Goal: Navigation & Orientation: Find specific page/section

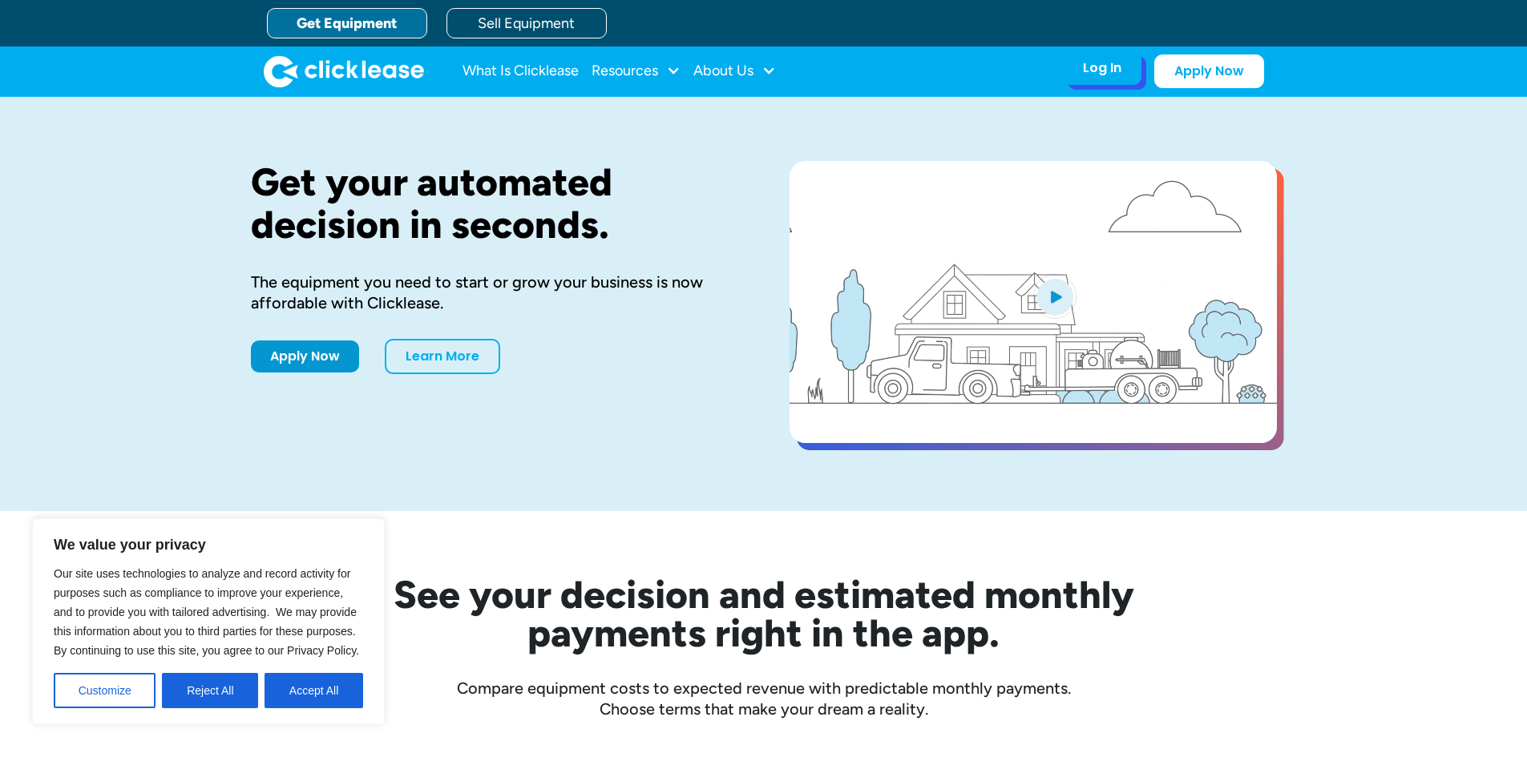
click at [1108, 70] on div "Log In" at bounding box center [1102, 68] width 38 height 16
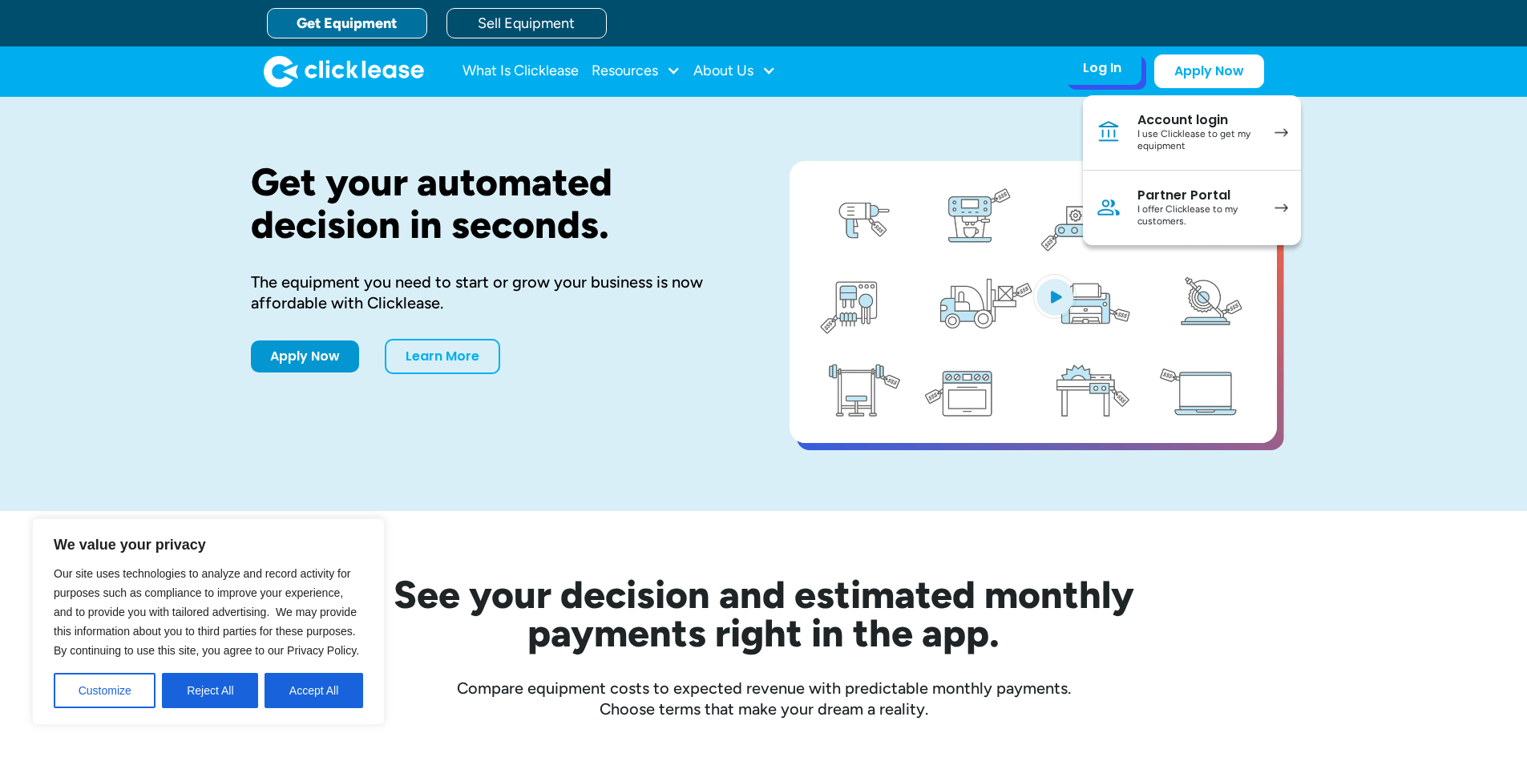
click at [1281, 209] on img at bounding box center [1281, 208] width 14 height 9
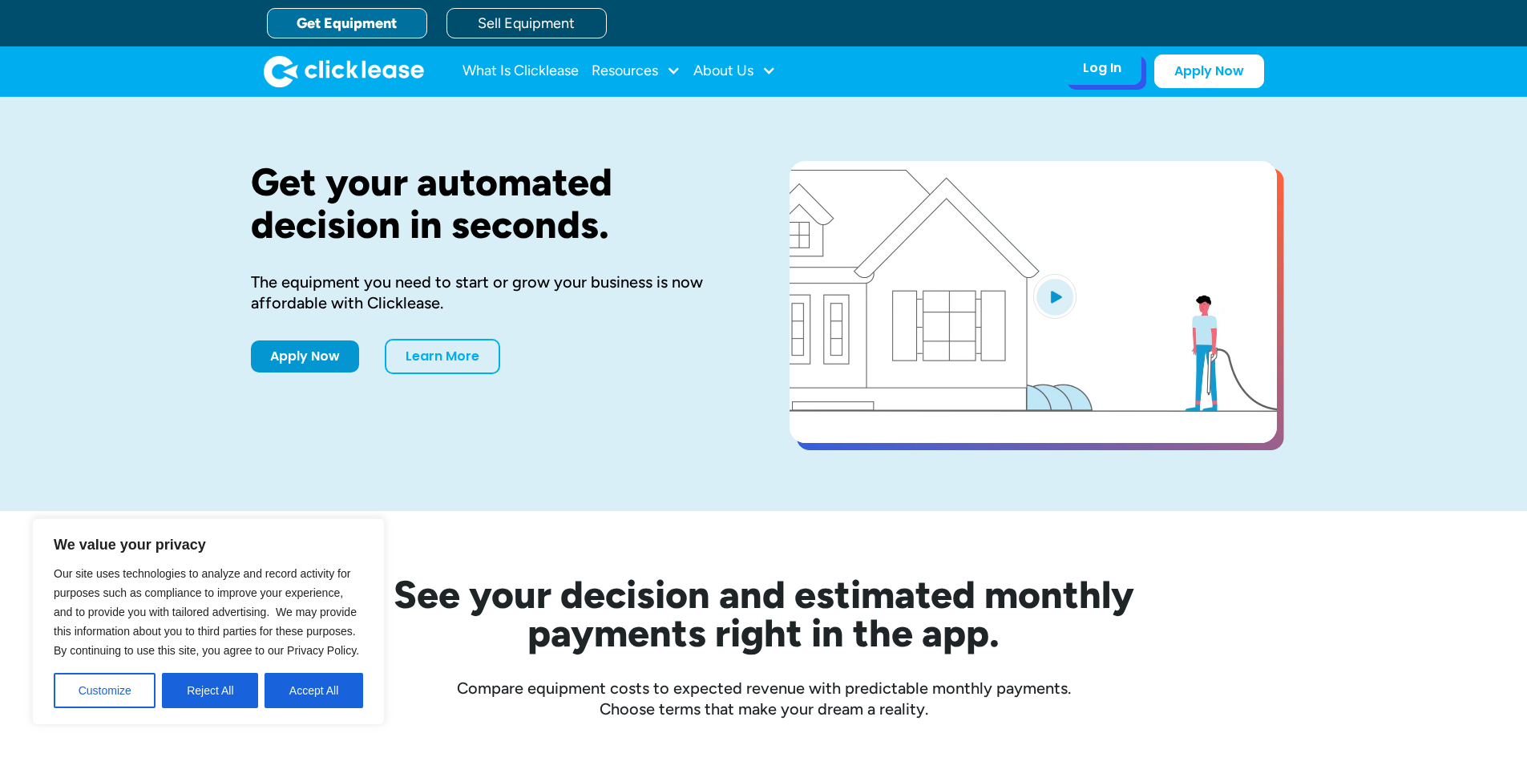
click at [1092, 67] on div "Log In" at bounding box center [1102, 68] width 38 height 16
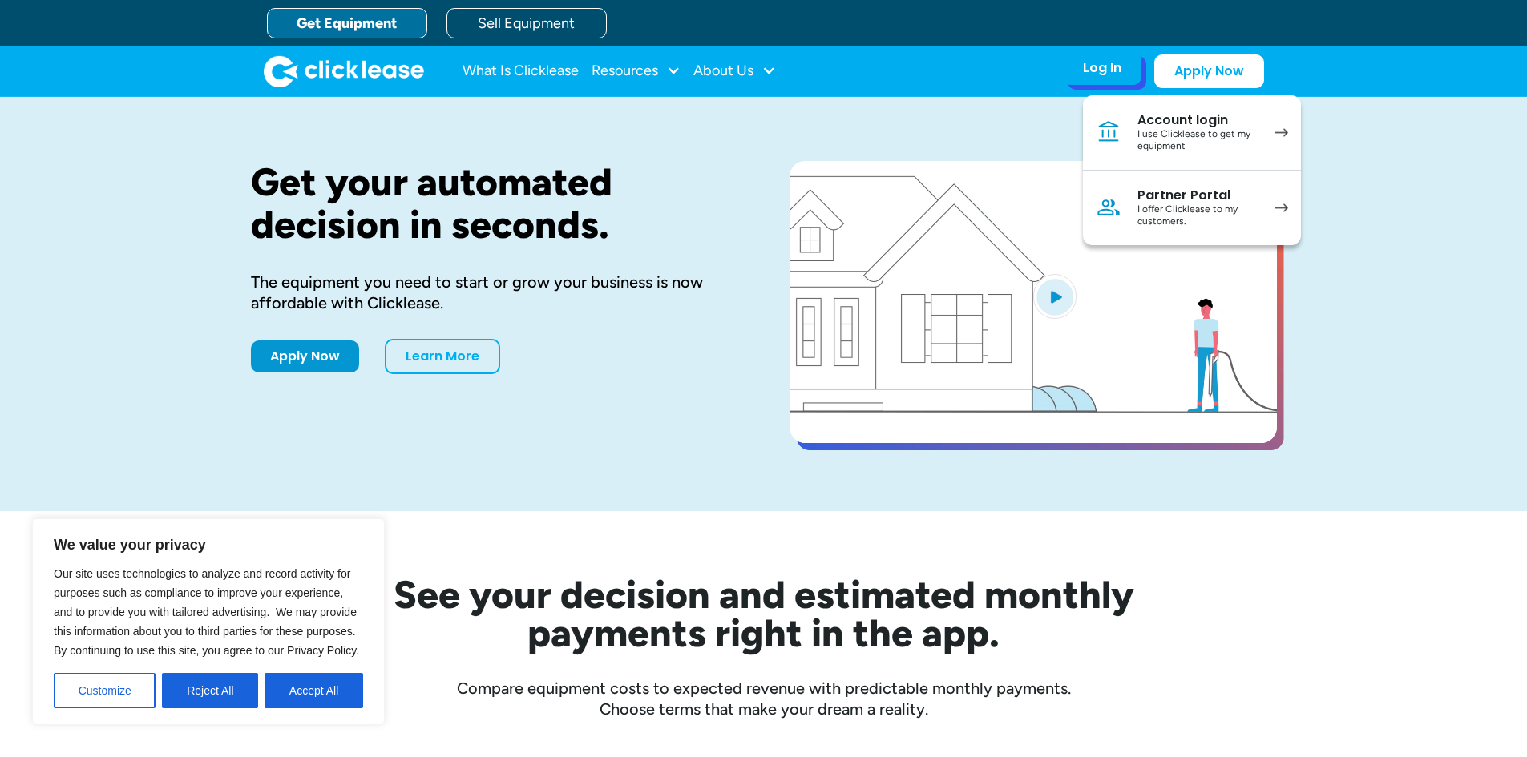
click at [1286, 204] on img at bounding box center [1281, 208] width 14 height 9
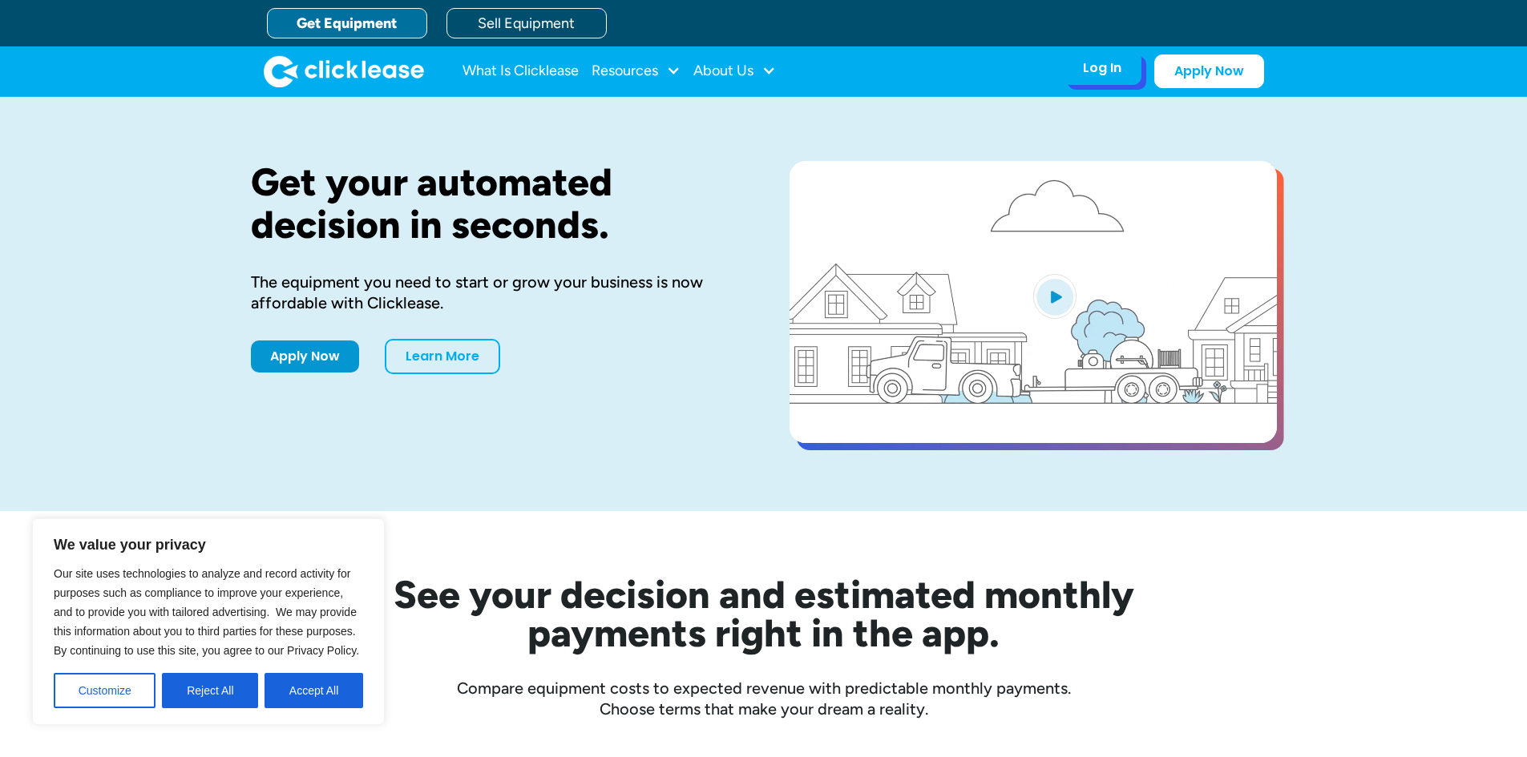
click at [1097, 73] on div "Log In" at bounding box center [1102, 68] width 38 height 16
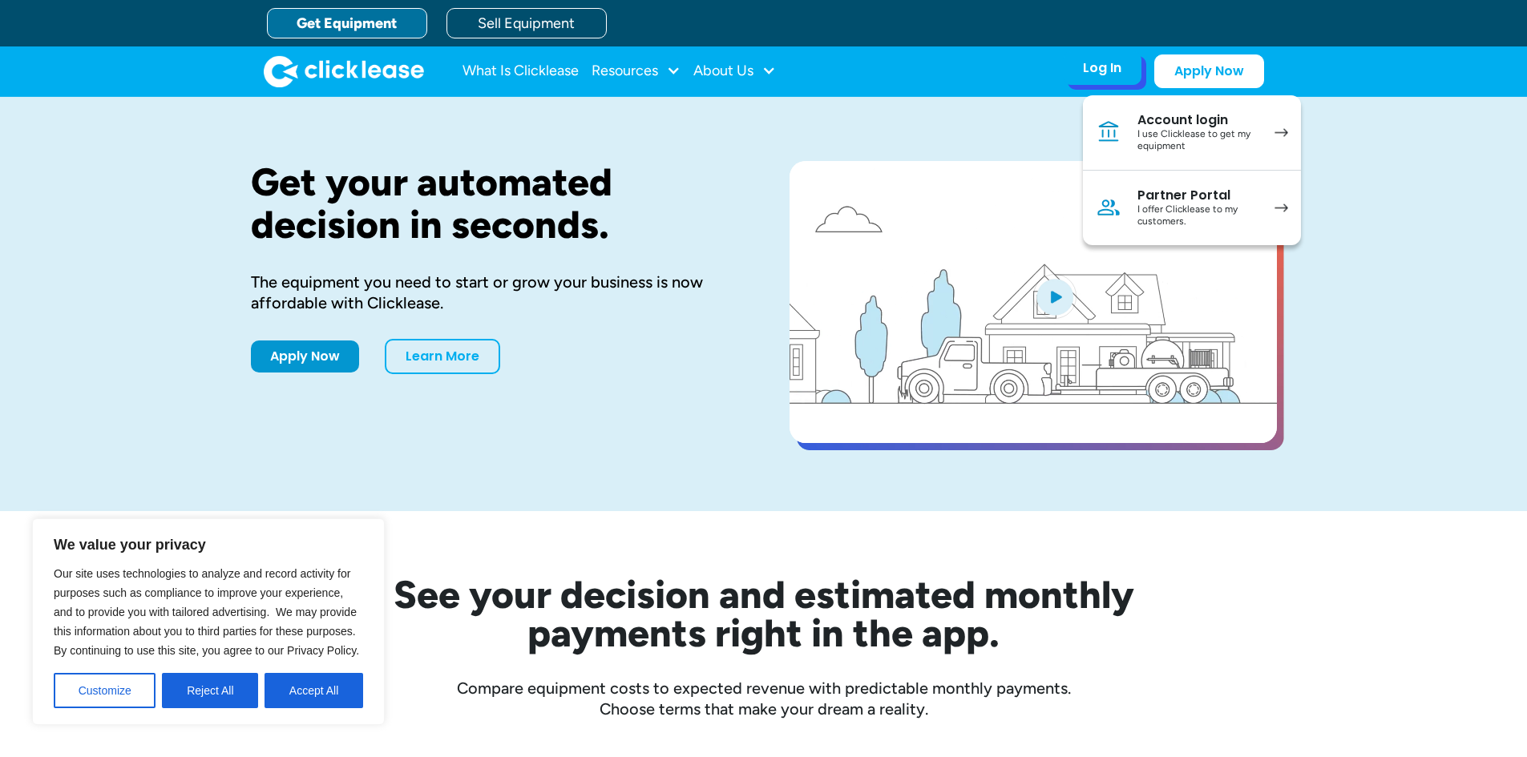
click at [1174, 199] on div "Partner Portal" at bounding box center [1197, 196] width 121 height 16
